Goal: Find specific page/section: Find specific page/section

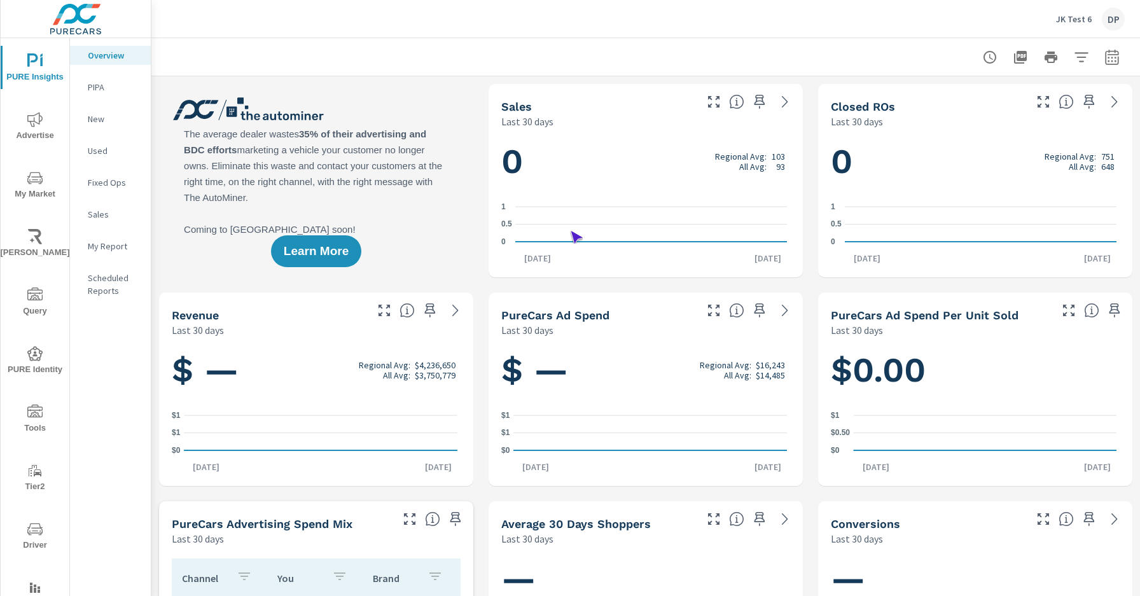
click at [32, 537] on span "Driver" at bounding box center [34, 536] width 61 height 31
